Goal: Task Accomplishment & Management: Manage account settings

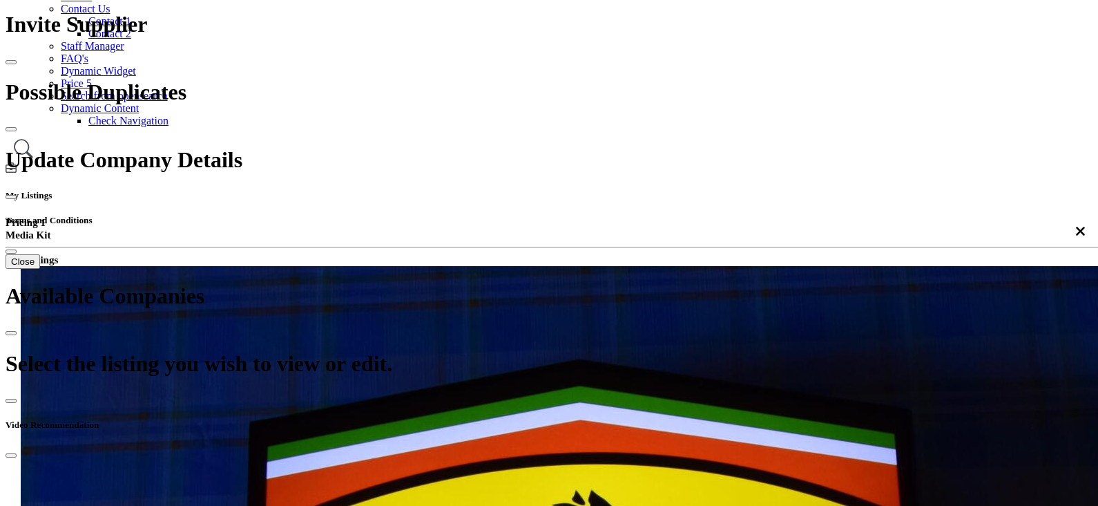
scroll to position [259, 0]
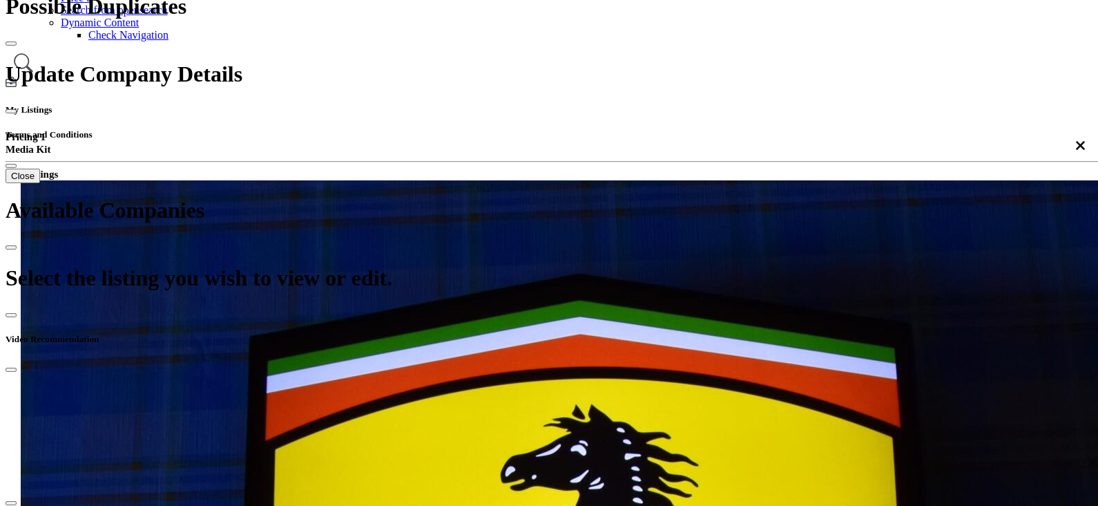
scroll to position [0, 0]
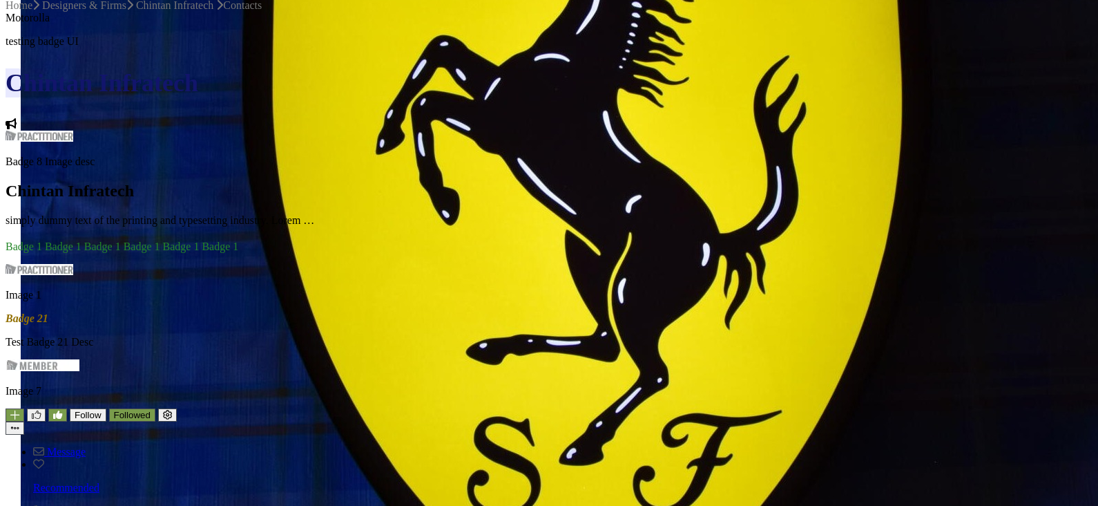
scroll to position [172, 0]
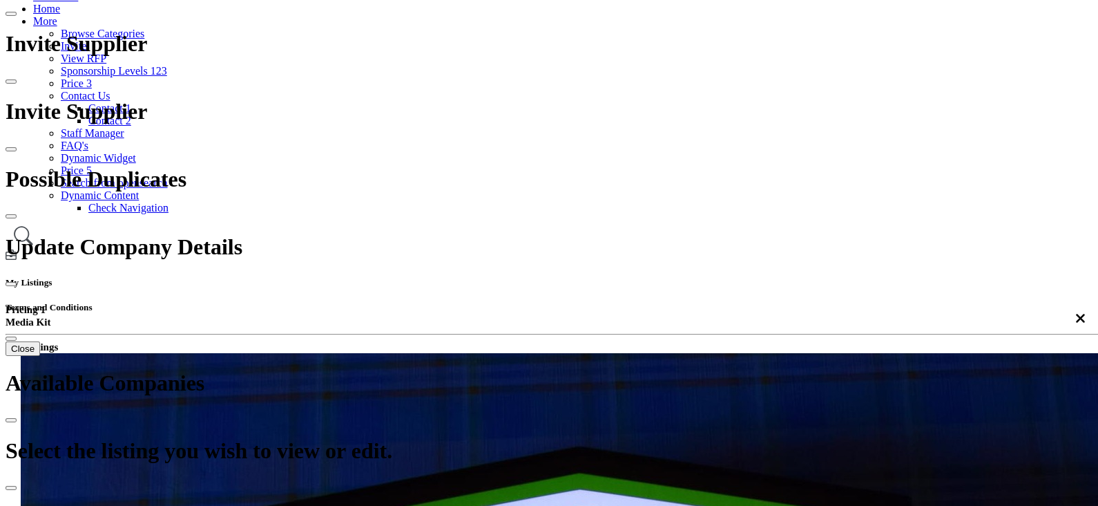
type input "*******"
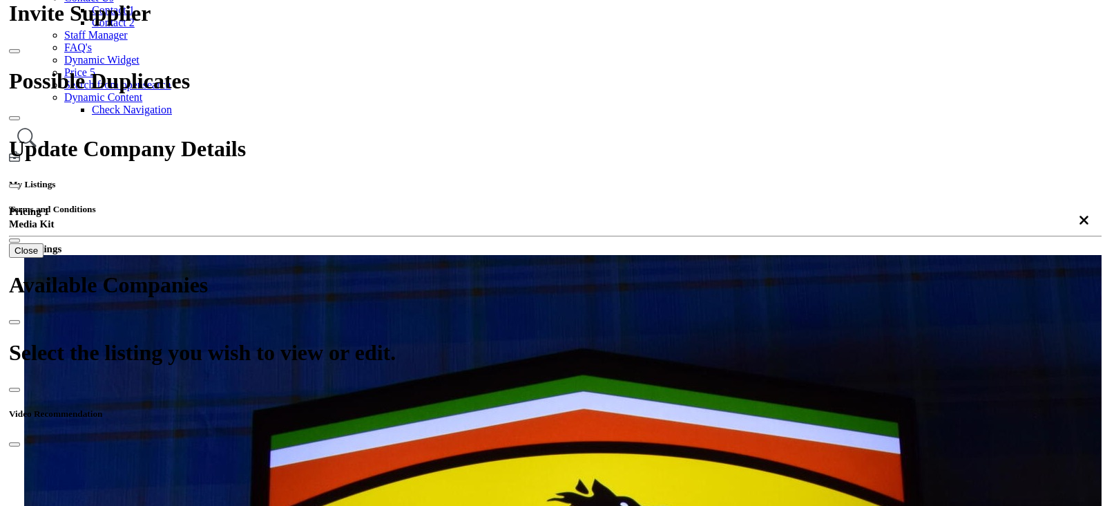
scroll to position [259, 0]
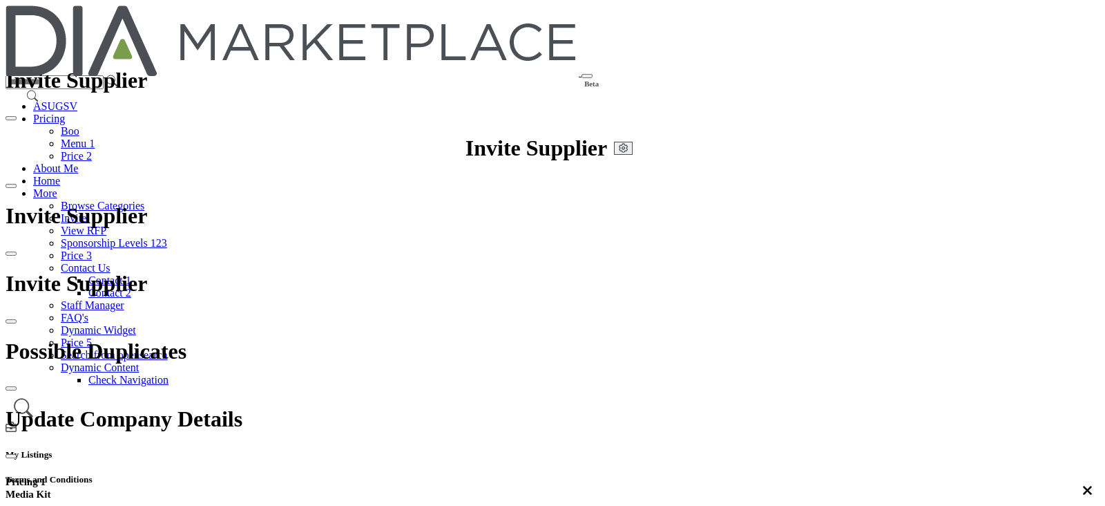
paste input "**********"
type input "**********"
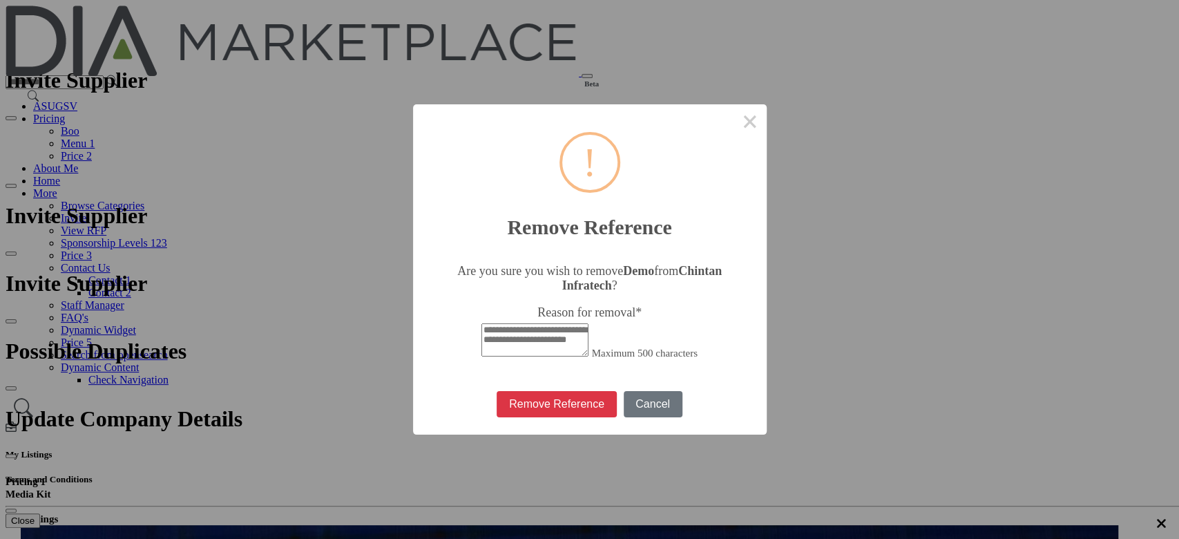
click at [982, 313] on div "× ! Remove Reference Are you sure you wish to remove Demo from [PERSON_NAME] In…" at bounding box center [589, 269] width 1179 height 539
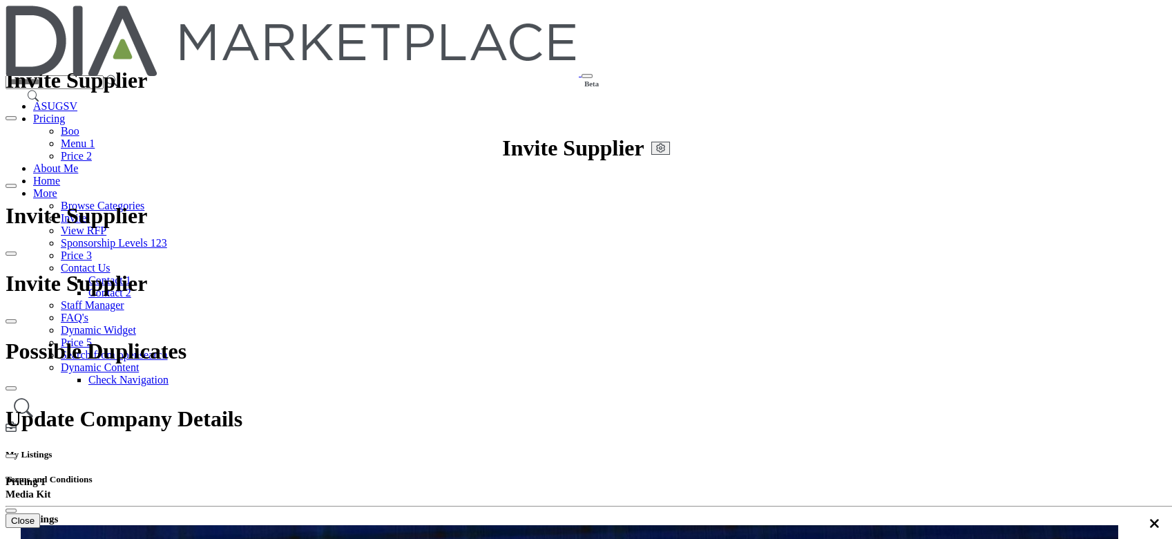
scroll to position [260, 0]
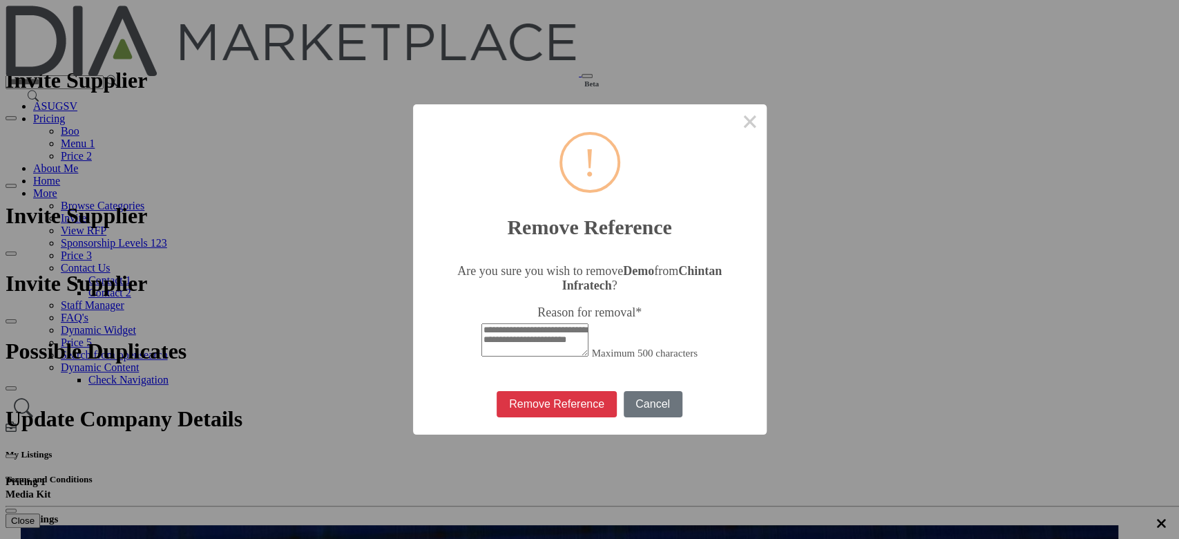
click at [1104, 207] on div "× ! Remove Reference Are you sure you wish to remove Demo from [PERSON_NAME] In…" at bounding box center [589, 269] width 1179 height 539
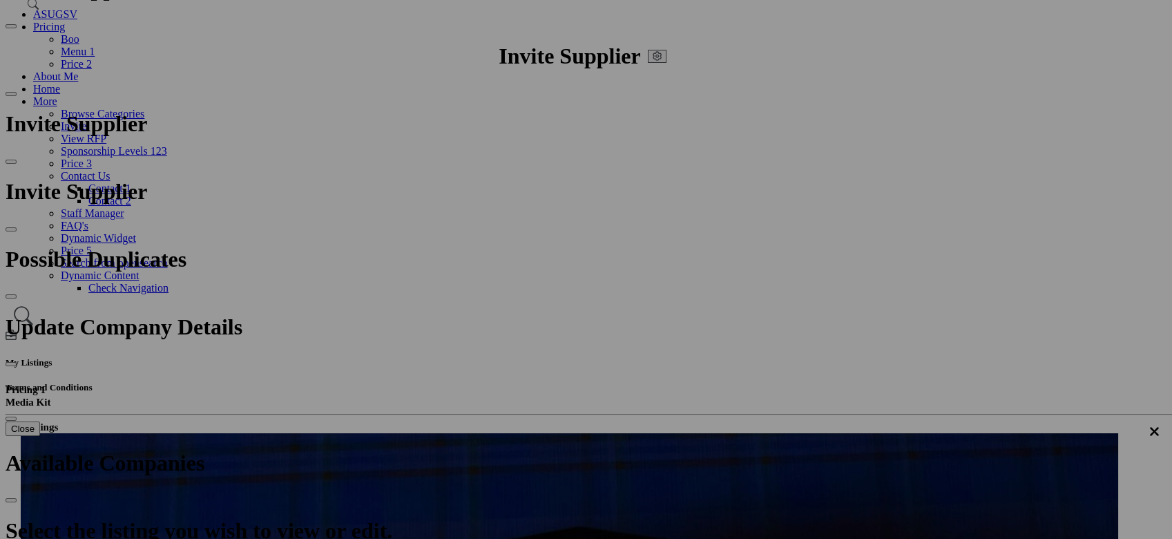
scroll to position [0, 0]
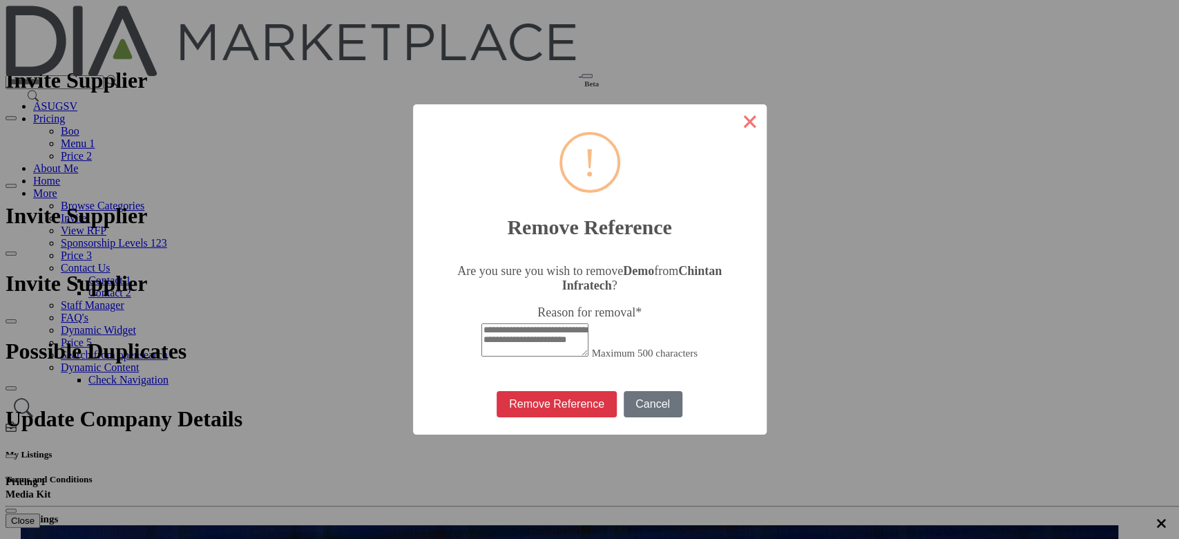
click at [734, 122] on button "×" at bounding box center [750, 120] width 33 height 33
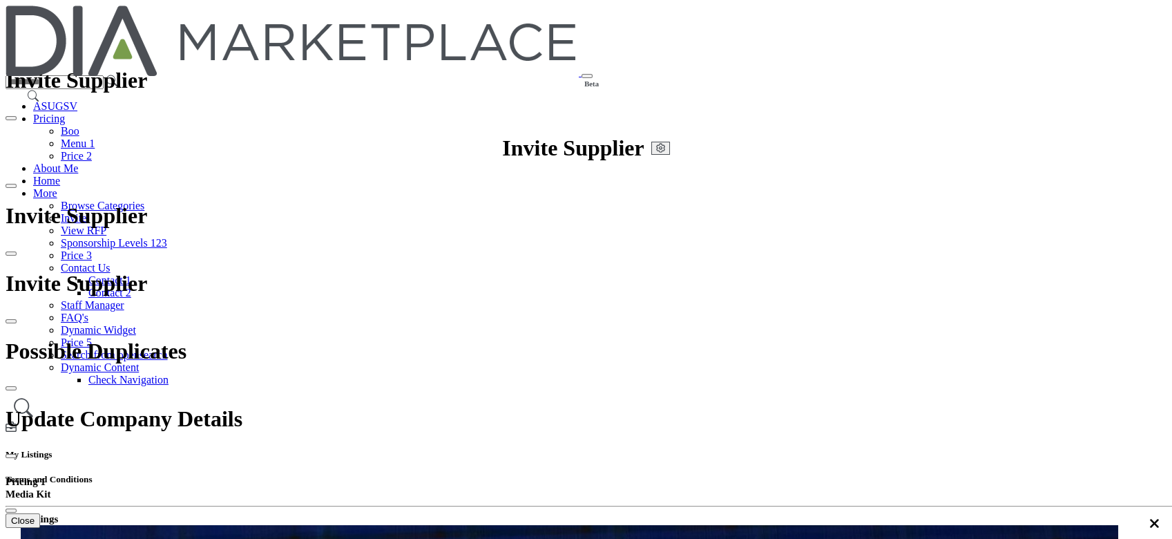
scroll to position [260, 0]
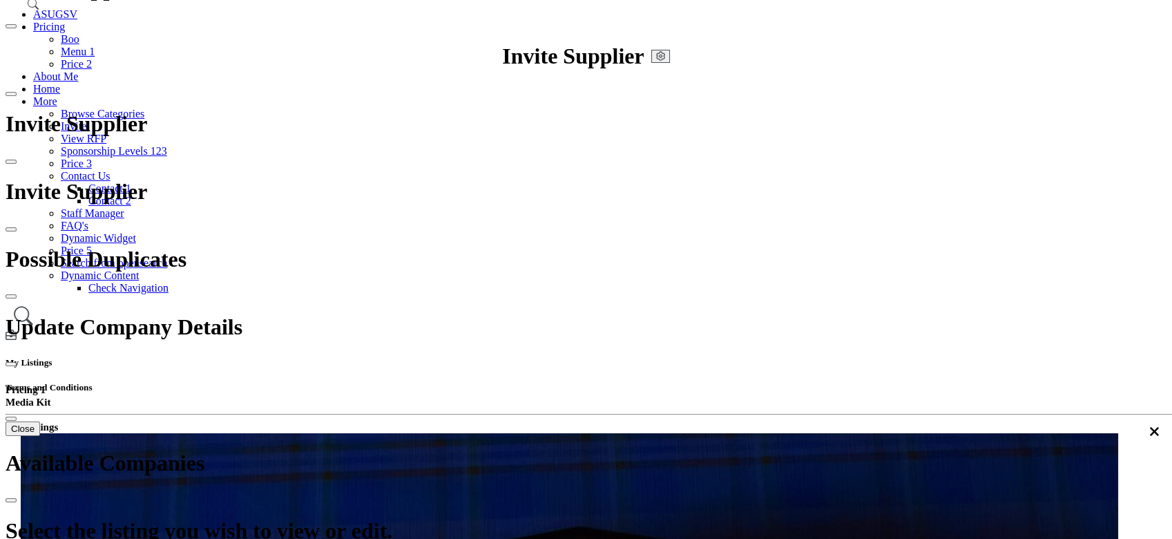
scroll to position [743, 0]
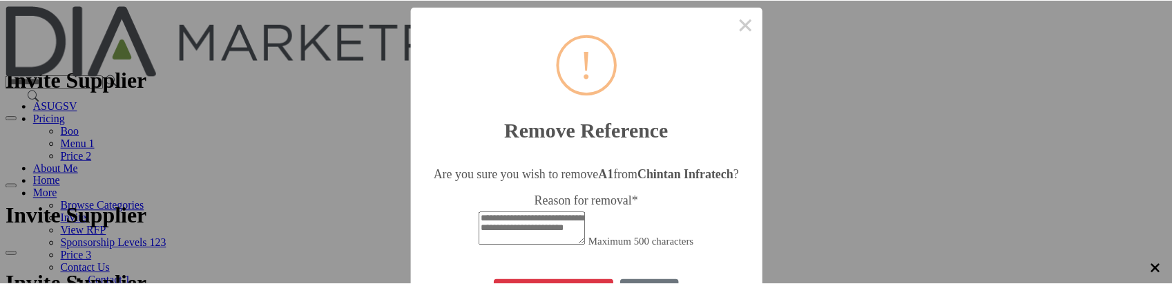
scroll to position [50, 0]
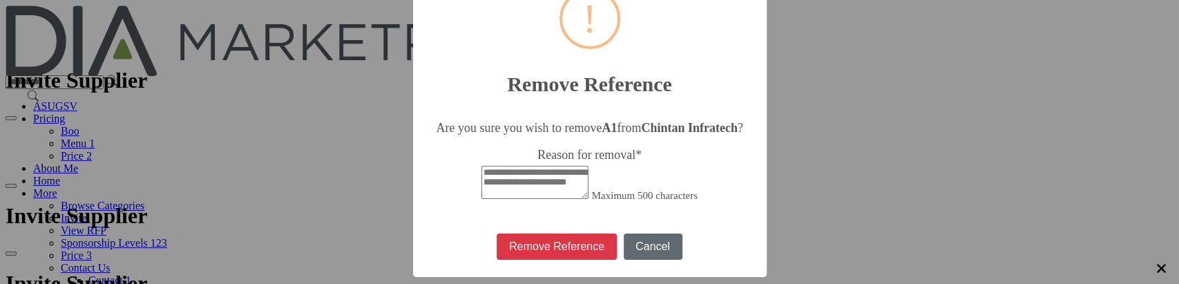
click at [624, 247] on button "Cancel" at bounding box center [653, 246] width 59 height 26
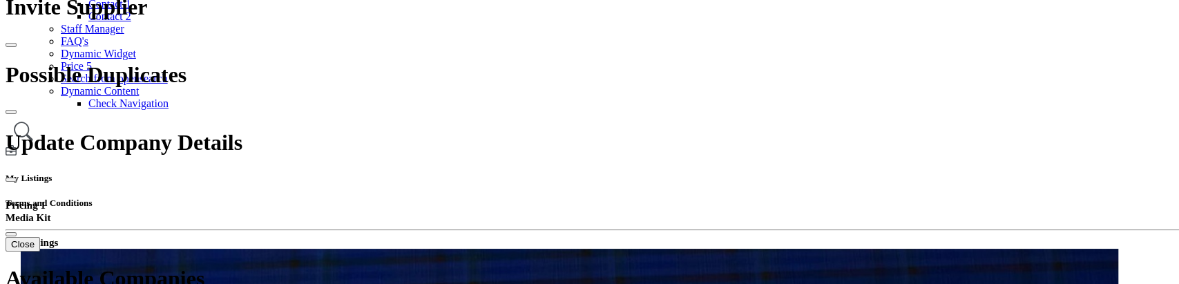
scroll to position [261, 0]
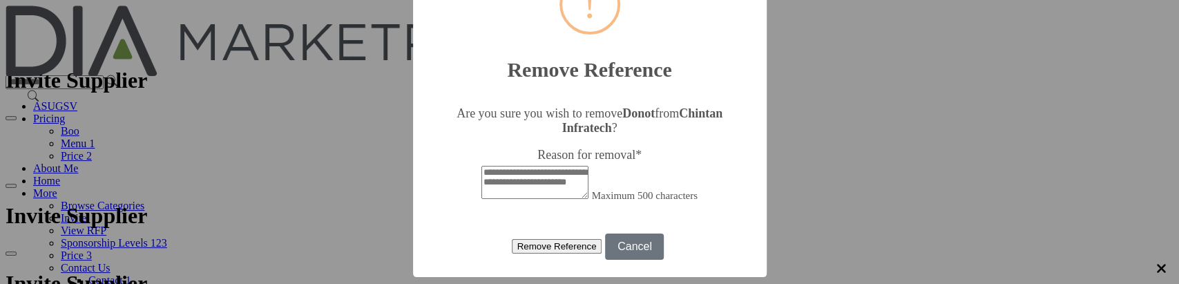
scroll to position [78, 0]
click at [871, 152] on div "× ! Remove Reference Are you sure you wish to remove Donot from [PERSON_NAME] I…" at bounding box center [589, 142] width 1179 height 284
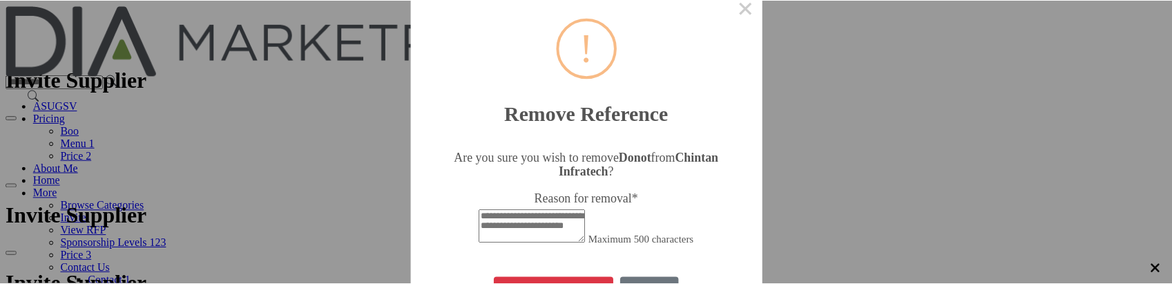
scroll to position [0, 0]
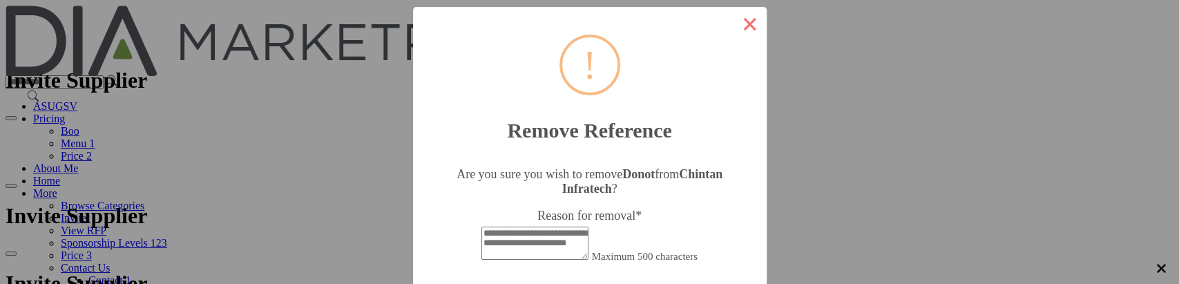
click at [734, 21] on button "×" at bounding box center [750, 23] width 33 height 33
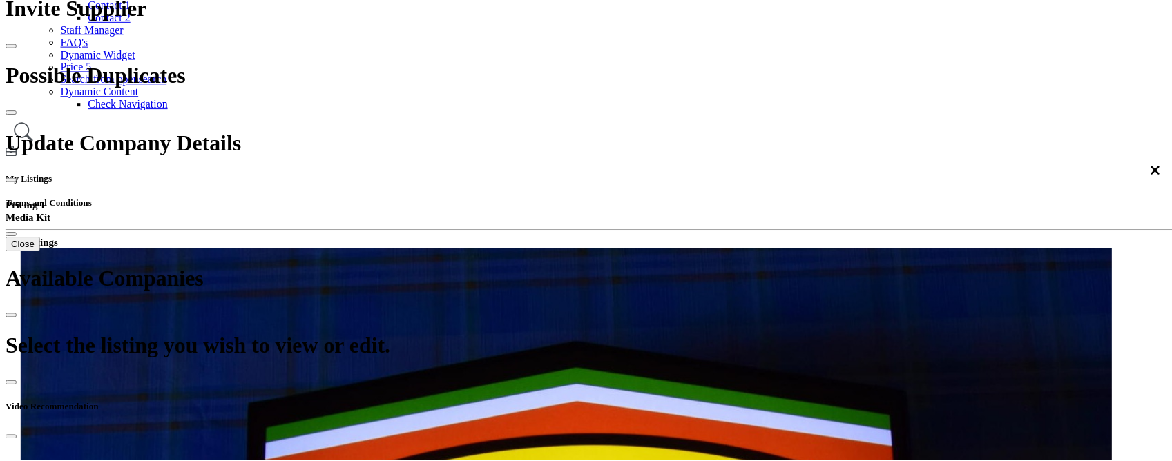
scroll to position [0, 0]
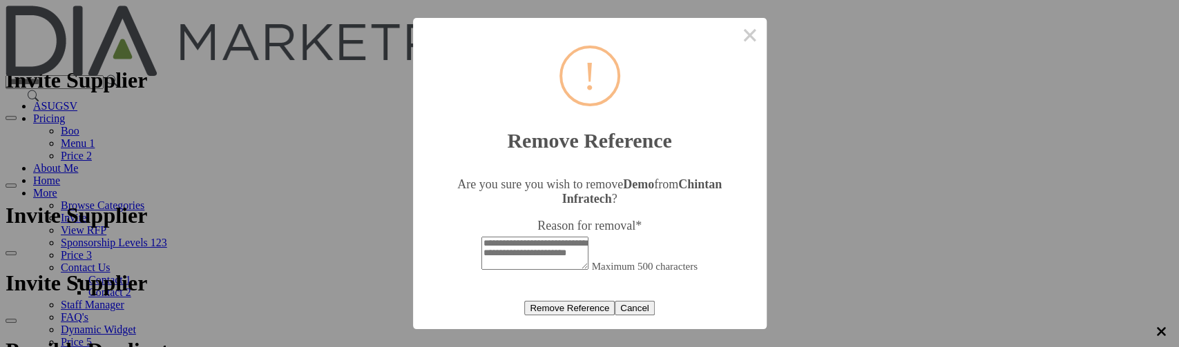
scroll to position [24, 0]
click at [573, 237] on textarea "Reason for removal *" at bounding box center [534, 253] width 107 height 33
click at [594, 315] on button "Remove Reference" at bounding box center [569, 308] width 90 height 15
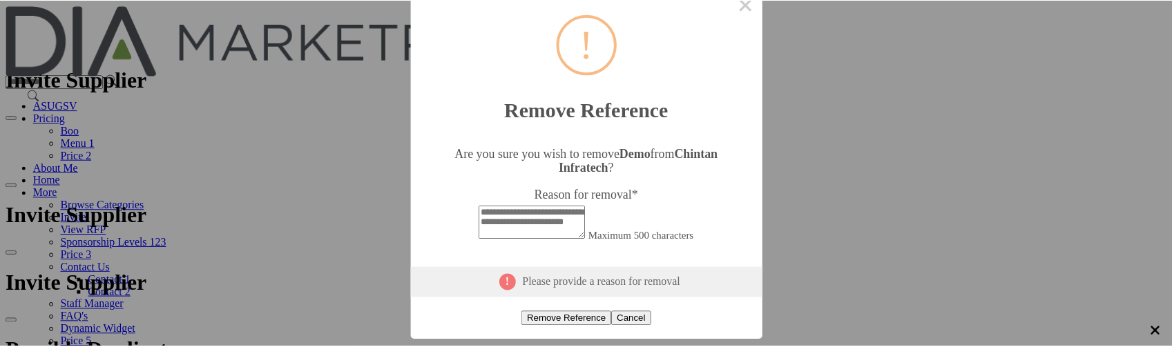
scroll to position [61, 0]
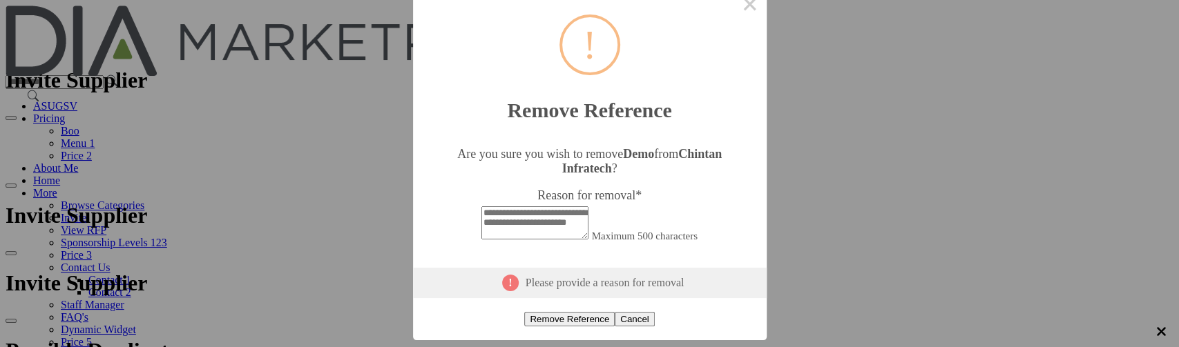
click at [583, 312] on button "Remove Reference" at bounding box center [569, 319] width 90 height 15
click at [615, 312] on button "Cancel" at bounding box center [635, 319] width 40 height 15
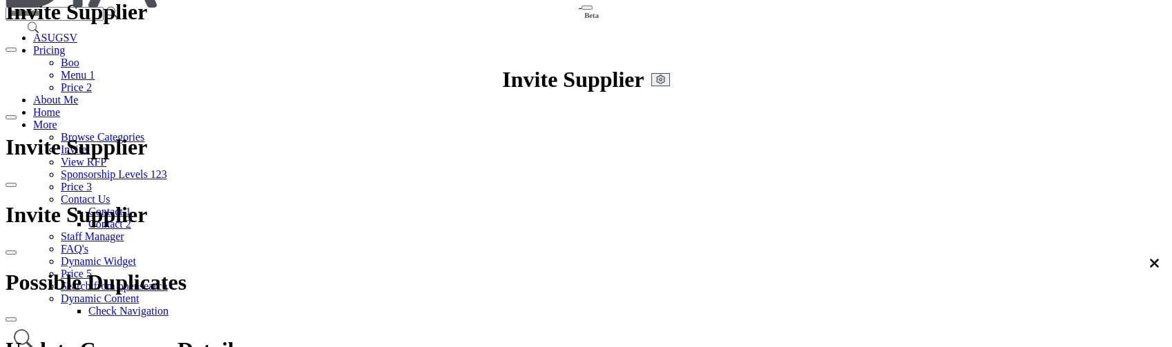
scroll to position [184, 0]
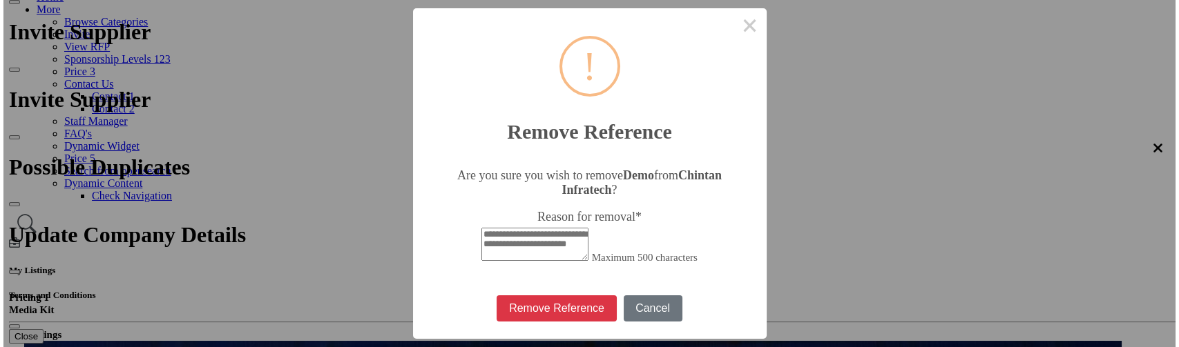
scroll to position [0, 0]
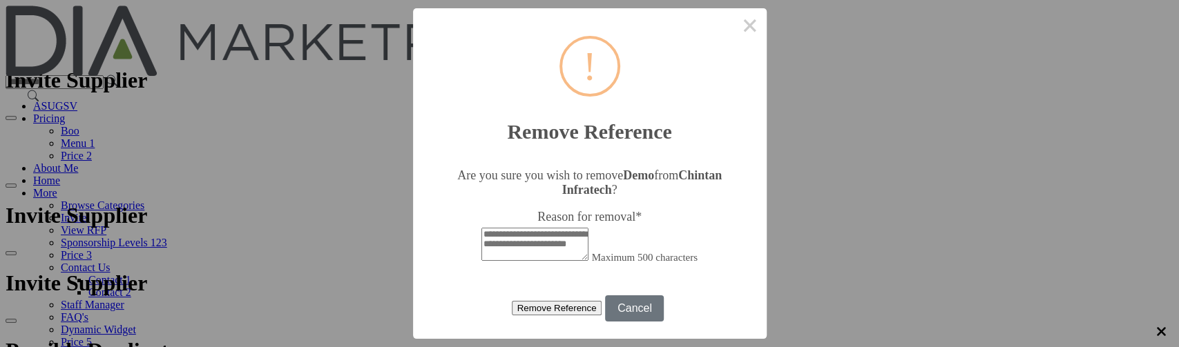
click at [602, 316] on button "Remove Reference" at bounding box center [557, 308] width 90 height 15
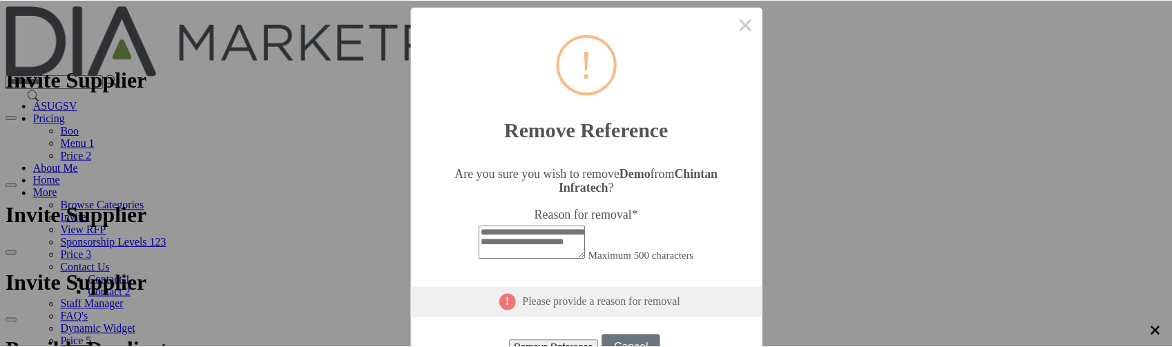
scroll to position [50, 0]
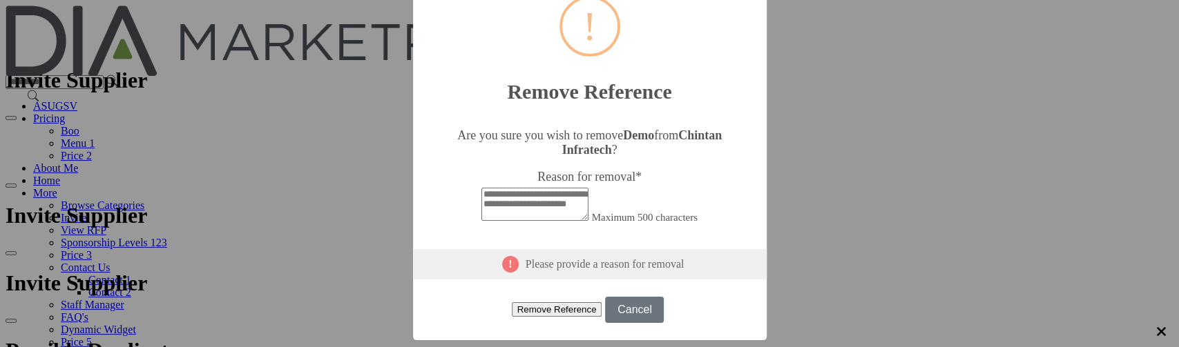
click at [842, 258] on div "× ! Remove Reference Are you sure you wish to remove Demo from [PERSON_NAME] In…" at bounding box center [589, 173] width 1179 height 347
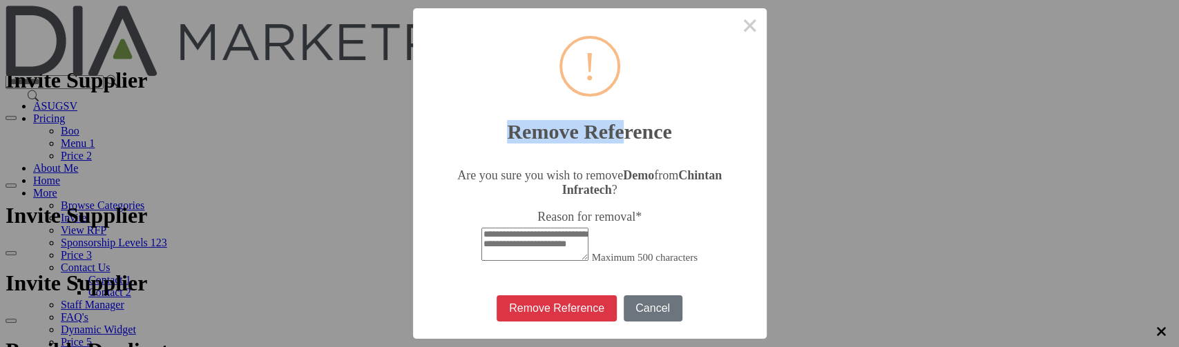
drag, startPoint x: 514, startPoint y: 123, endPoint x: 619, endPoint y: 120, distance: 105.0
click at [619, 120] on h2 "Remove Reference" at bounding box center [590, 124] width 354 height 40
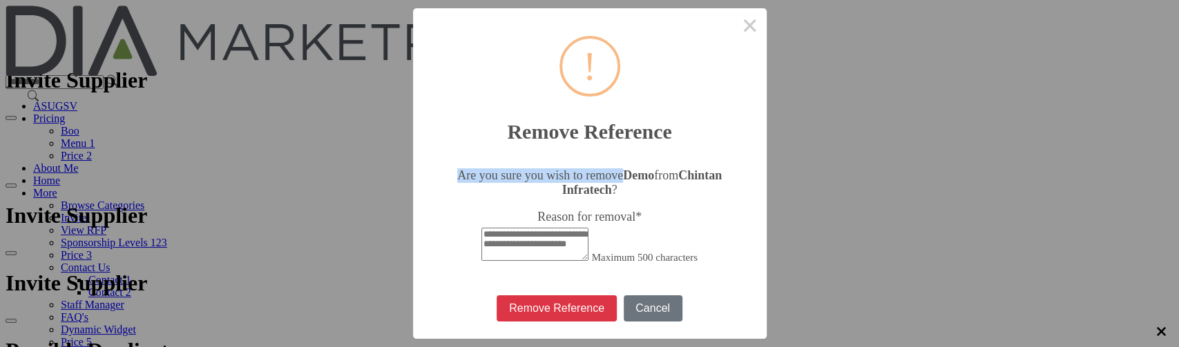
drag, startPoint x: 453, startPoint y: 147, endPoint x: 608, endPoint y: 154, distance: 154.9
click at [608, 169] on p "Are you sure you wish to remove Demo from [PERSON_NAME] Infratech ?" at bounding box center [589, 183] width 314 height 29
copy p "Are you sure you wish to remove"
click at [737, 29] on button "×" at bounding box center [750, 24] width 33 height 33
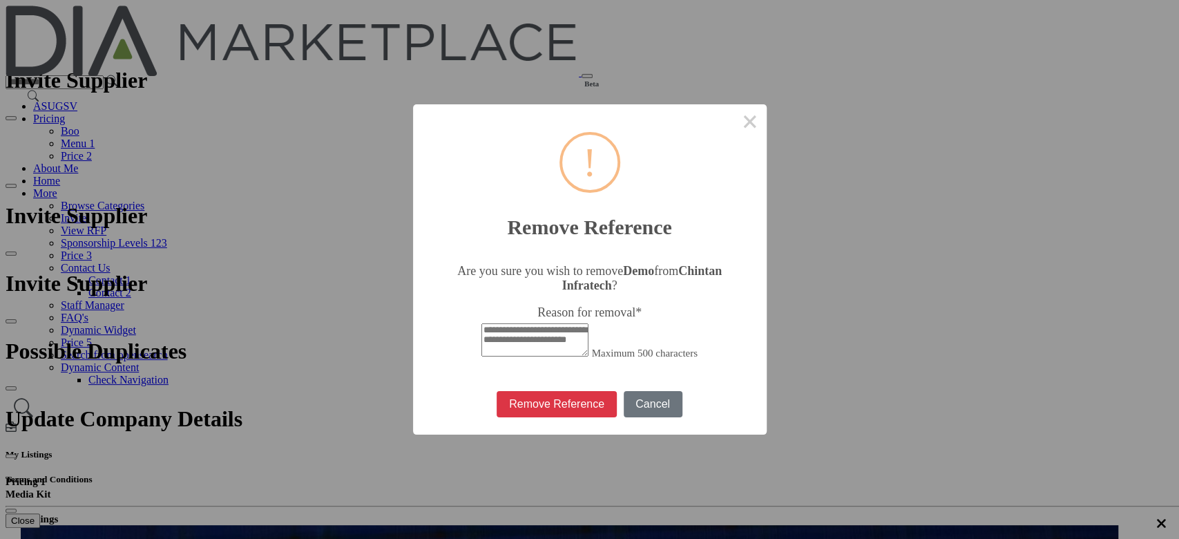
click at [550, 323] on textarea "Reason for removal *" at bounding box center [534, 339] width 107 height 33
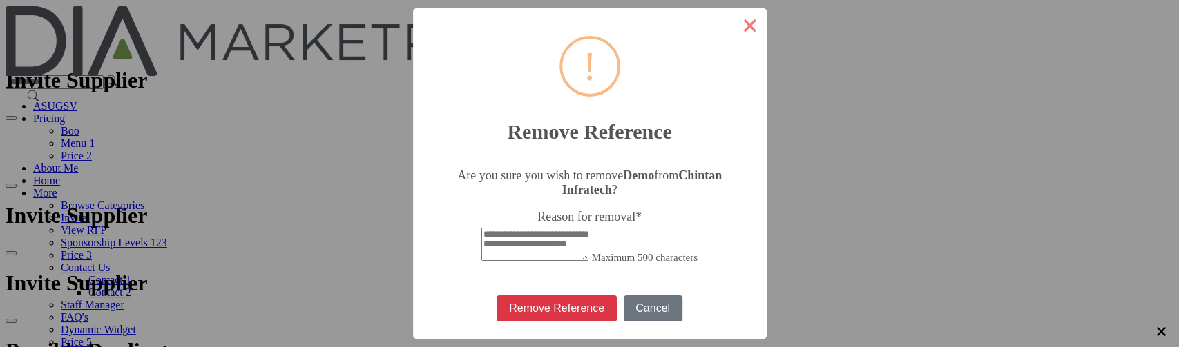
click at [734, 26] on button "×" at bounding box center [750, 24] width 33 height 33
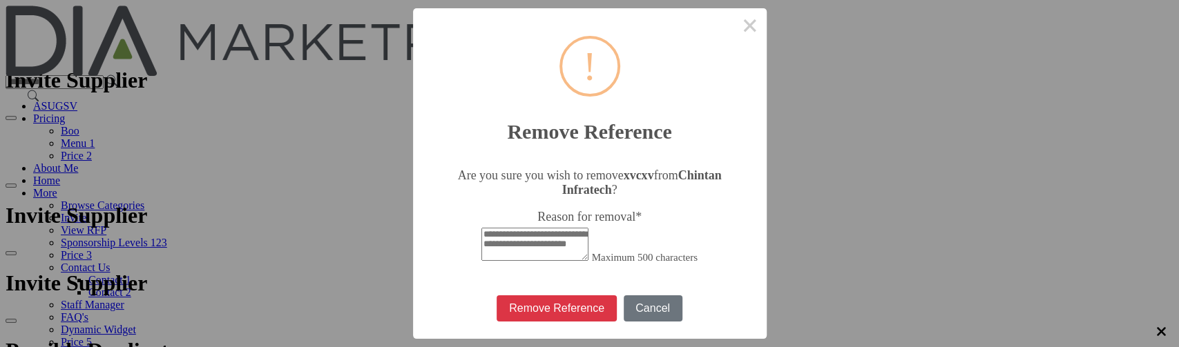
scroll to position [30, 0]
click at [624, 296] on button "Cancel" at bounding box center [653, 309] width 59 height 26
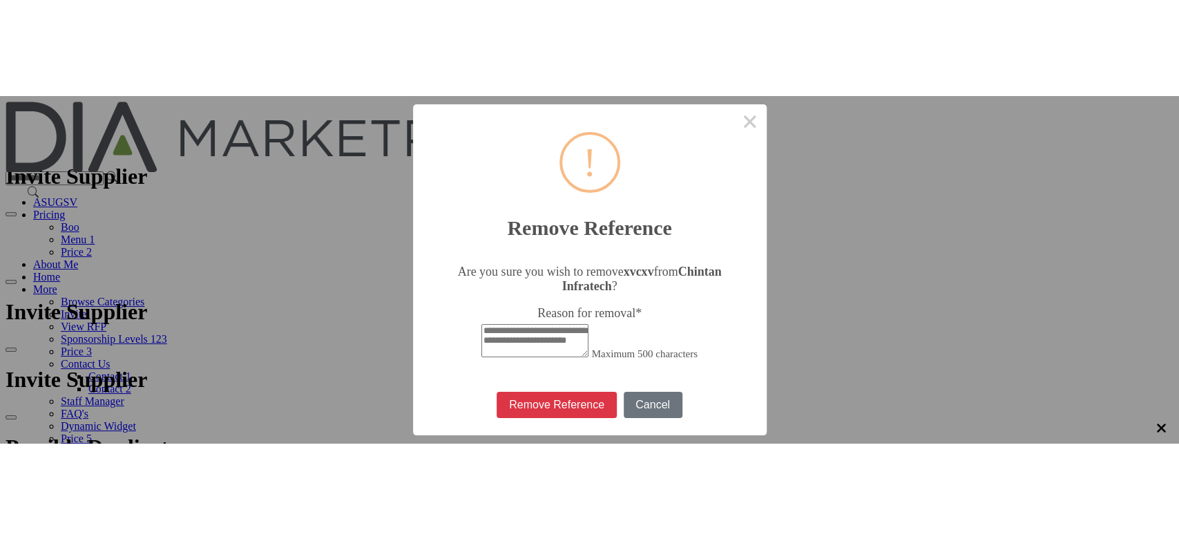
scroll to position [0, 0]
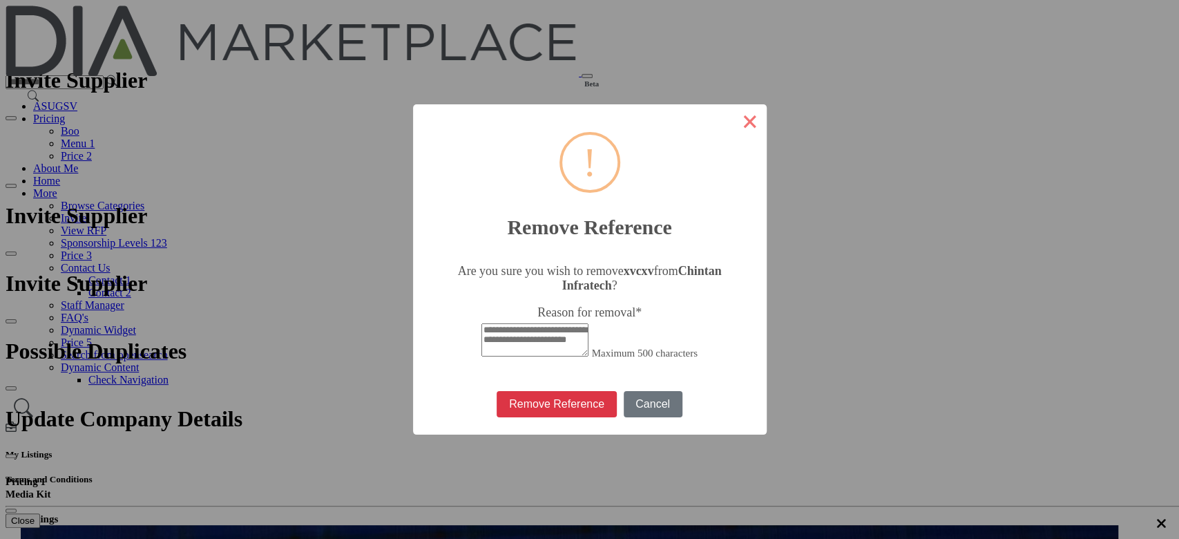
click at [734, 104] on button "×" at bounding box center [750, 120] width 33 height 33
